Goal: Task Accomplishment & Management: Manage account settings

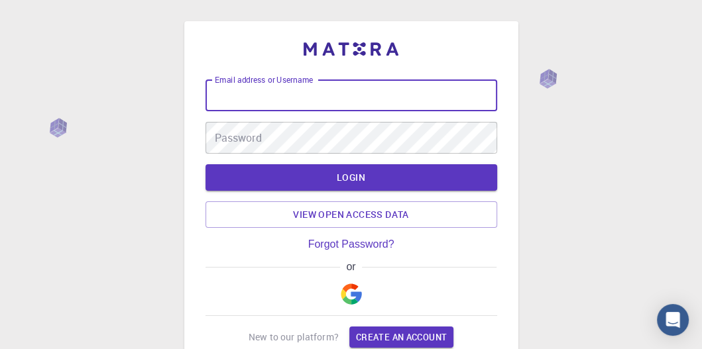
click at [284, 99] on input "Email address or Username" at bounding box center [351, 96] width 292 height 32
type input "vikas.dmrl@gmail.com"
click at [328, 93] on input "vikas.dmrl@gmail.com" at bounding box center [351, 96] width 292 height 32
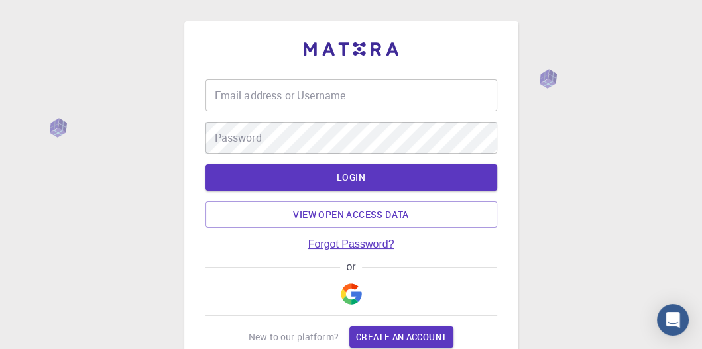
click at [362, 244] on link "Forgot Password?" at bounding box center [351, 245] width 86 height 12
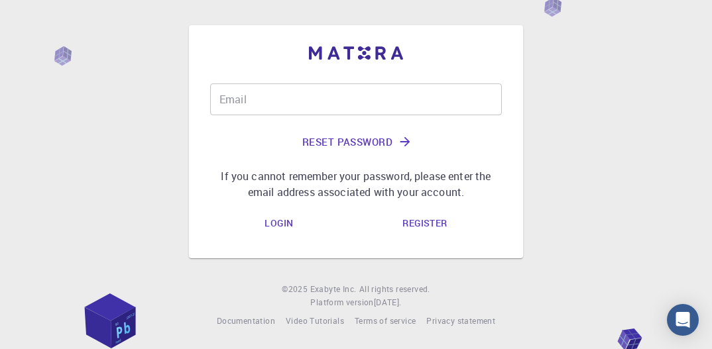
click at [231, 97] on input "Email" at bounding box center [356, 99] width 292 height 32
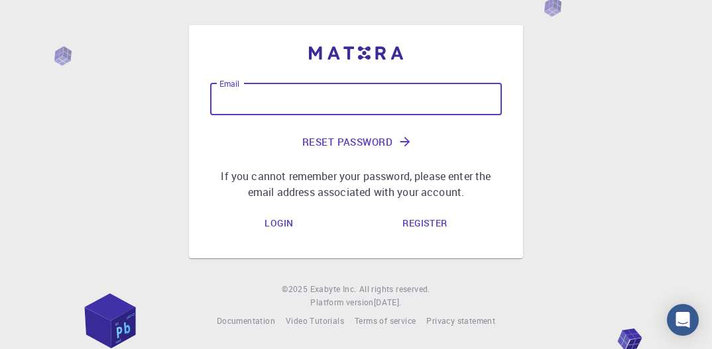
type input "vikas.dmrl@gmail.com"
click at [357, 144] on button "Reset Password" at bounding box center [356, 142] width 292 height 32
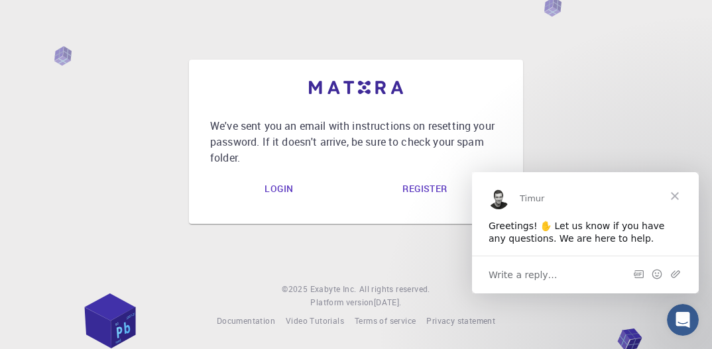
click at [284, 191] on link "Login" at bounding box center [279, 189] width 50 height 27
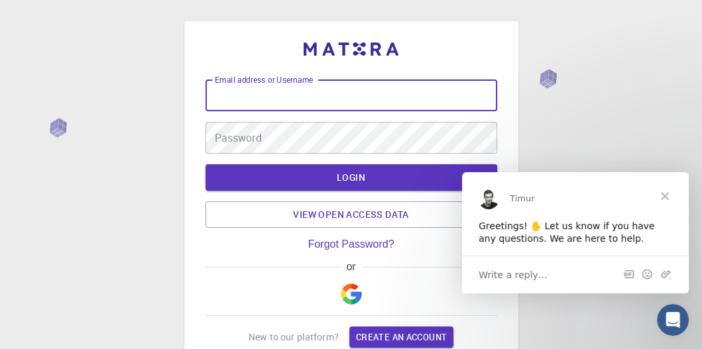
click at [269, 97] on input "Email address or Username" at bounding box center [351, 96] width 292 height 32
type input "vikas.dmrl@gmail.com"
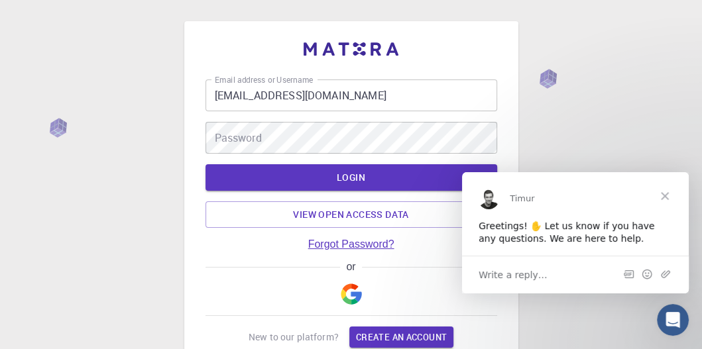
click at [351, 245] on link "Forgot Password?" at bounding box center [351, 245] width 86 height 12
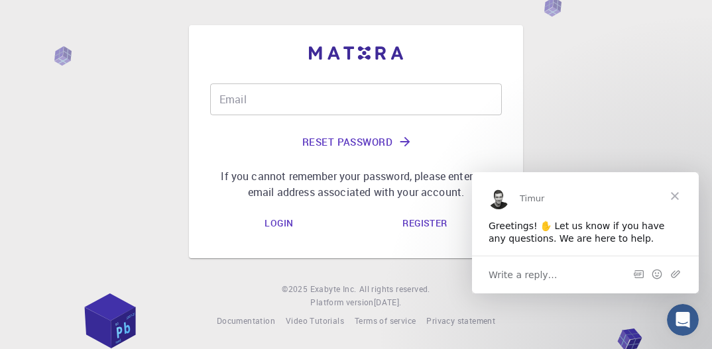
click at [239, 97] on input "Email" at bounding box center [356, 99] width 292 height 32
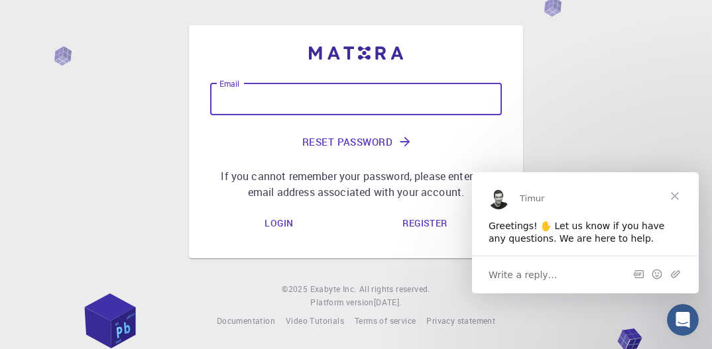
type input "vikas.dmrl@gmail.com"
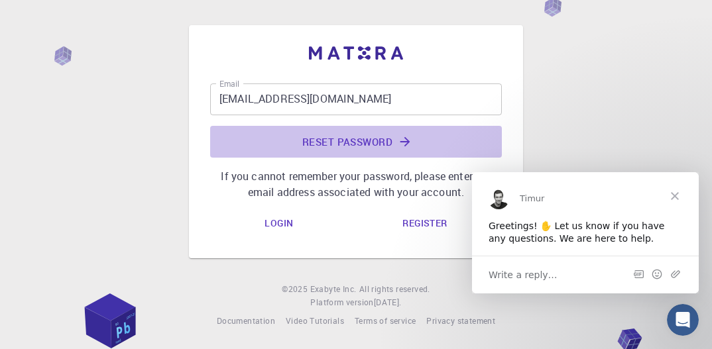
click at [351, 139] on button "Reset Password" at bounding box center [356, 142] width 292 height 32
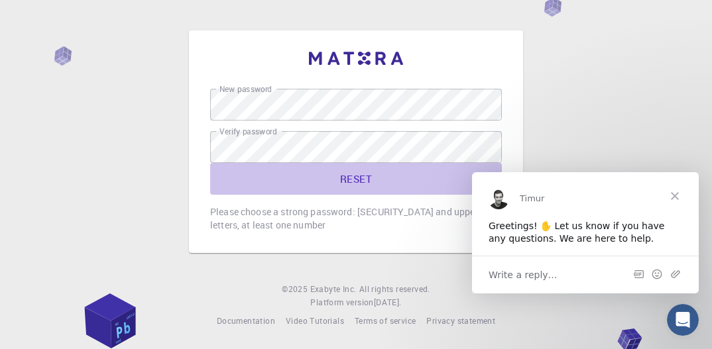
click at [355, 174] on button "RESET" at bounding box center [356, 179] width 292 height 32
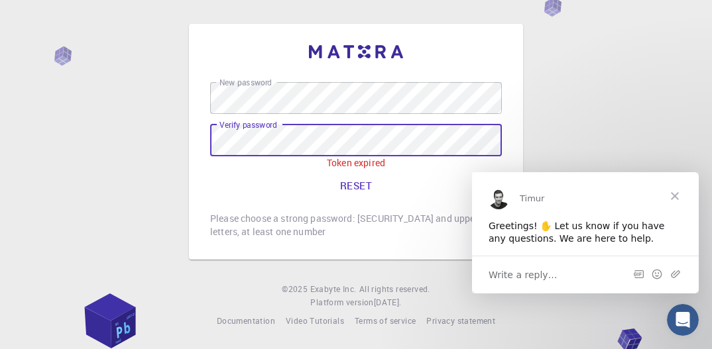
click at [356, 184] on button "RESET" at bounding box center [356, 186] width 292 height 32
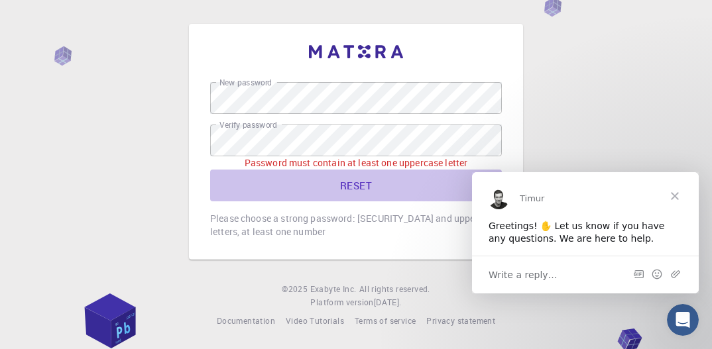
click at [362, 186] on button "RESET" at bounding box center [356, 186] width 292 height 32
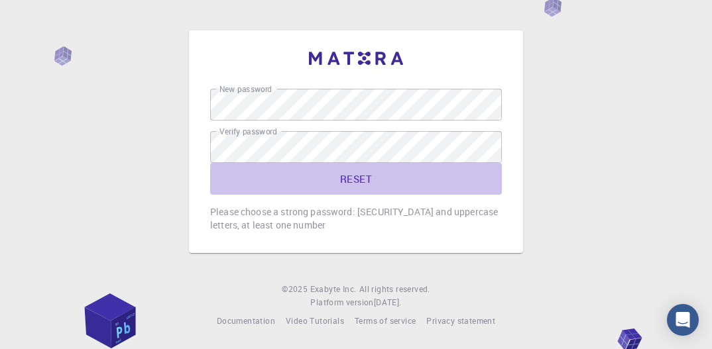
click at [354, 178] on button "RESET" at bounding box center [356, 179] width 292 height 32
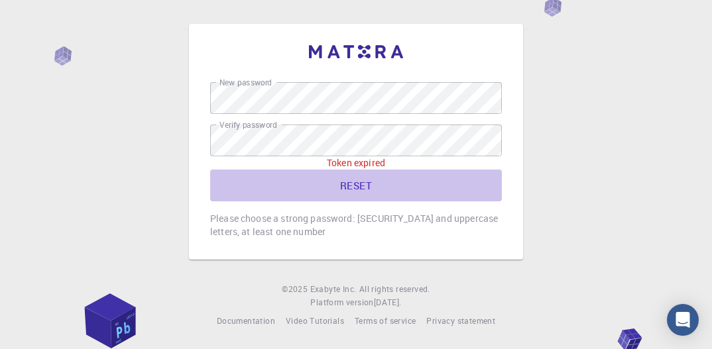
click at [354, 184] on button "RESET" at bounding box center [356, 186] width 292 height 32
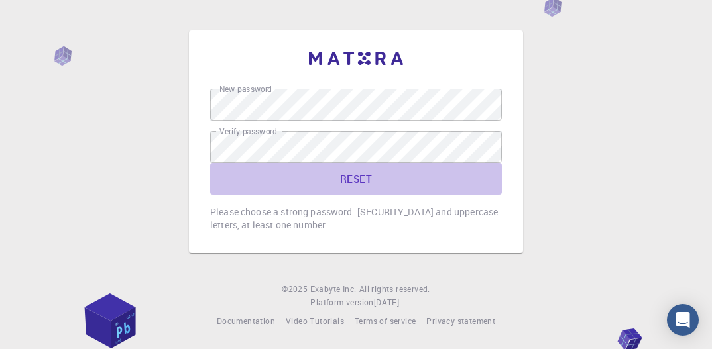
click at [363, 176] on button "RESET" at bounding box center [356, 179] width 292 height 32
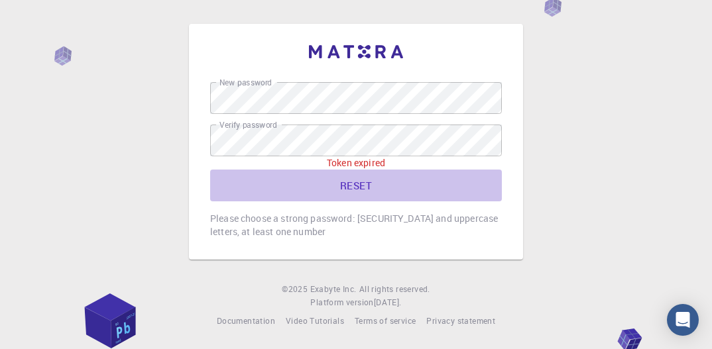
click at [367, 188] on button "RESET" at bounding box center [356, 186] width 292 height 32
